Goal: Find specific page/section: Find specific page/section

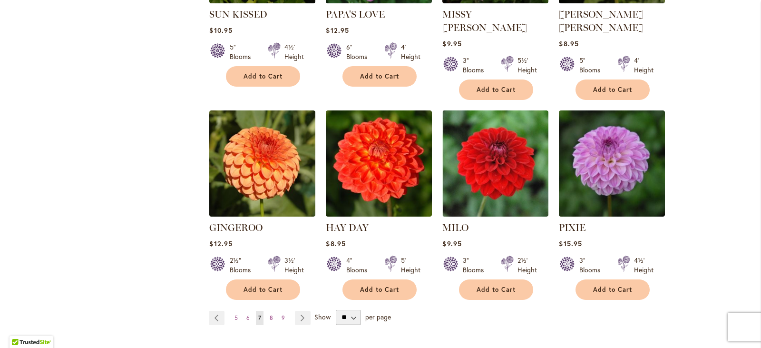
scroll to position [999, 0]
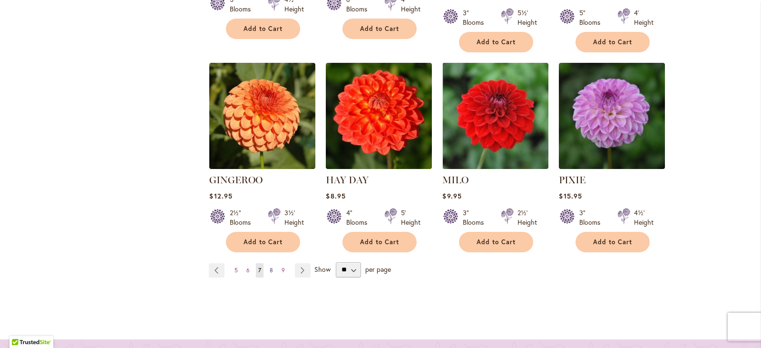
click at [270, 263] on link "Page 8" at bounding box center [271, 270] width 8 height 14
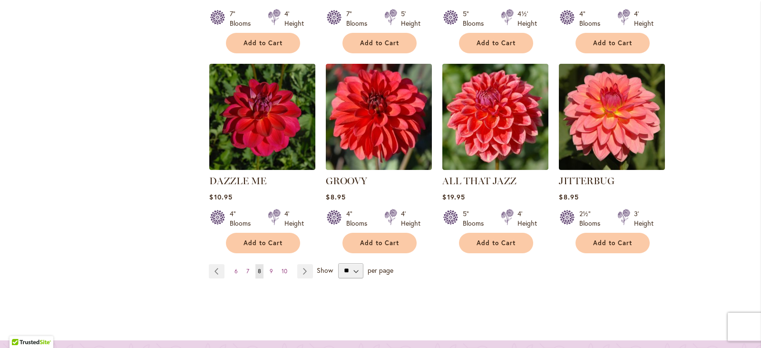
scroll to position [999, 0]
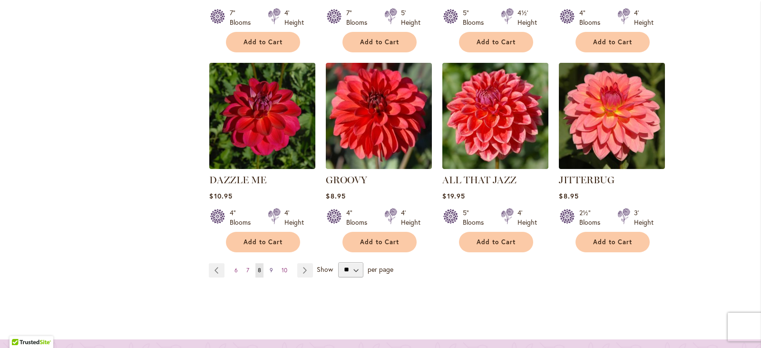
click at [269, 263] on link "Page 9" at bounding box center [271, 270] width 8 height 14
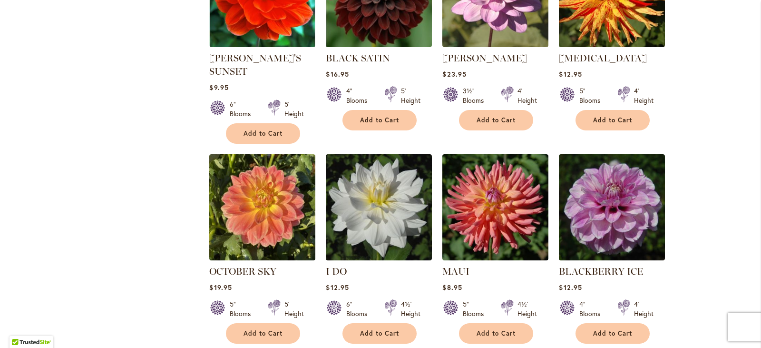
scroll to position [951, 0]
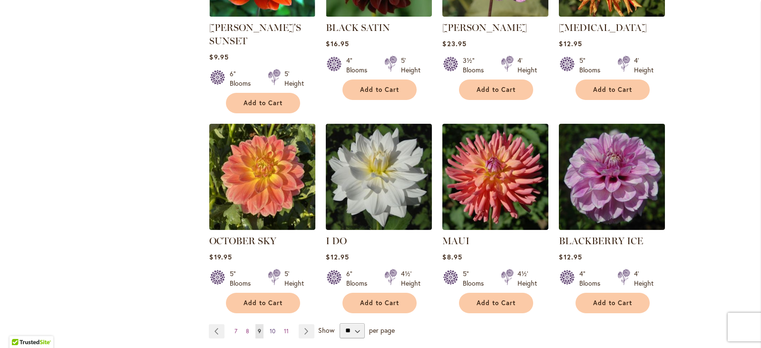
click at [270, 327] on span "10" at bounding box center [273, 330] width 6 height 7
